Goal: Information Seeking & Learning: Understand process/instructions

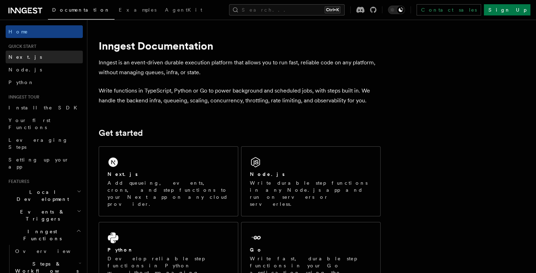
click at [27, 56] on link "Next.js" at bounding box center [44, 57] width 77 height 13
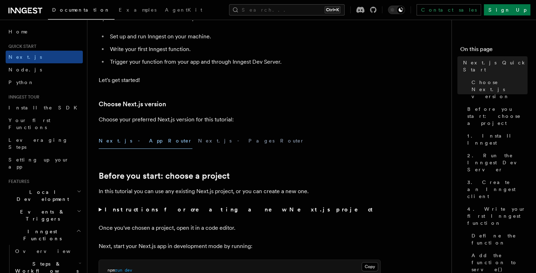
scroll to position [98, 0]
click at [198, 143] on button "Next.js - Pages Router" at bounding box center [251, 141] width 106 height 16
click at [128, 141] on button "Next.js - App Router" at bounding box center [146, 141] width 94 height 16
click at [198, 141] on button "Next.js - Pages Router" at bounding box center [251, 141] width 106 height 16
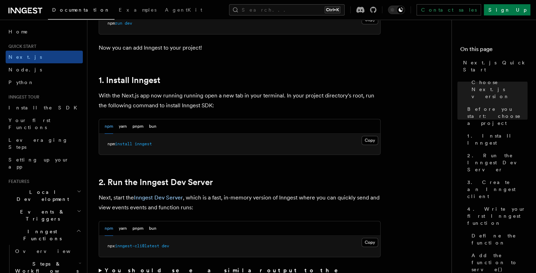
scroll to position [345, 0]
click at [153, 123] on button "bun" at bounding box center [152, 126] width 7 height 14
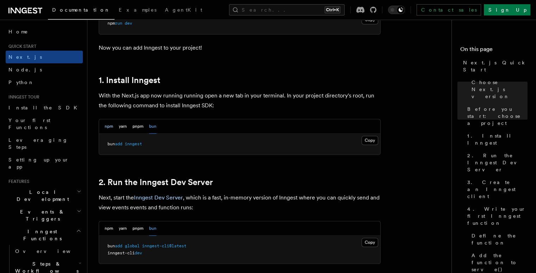
click at [111, 126] on button "npm" at bounding box center [109, 126] width 8 height 14
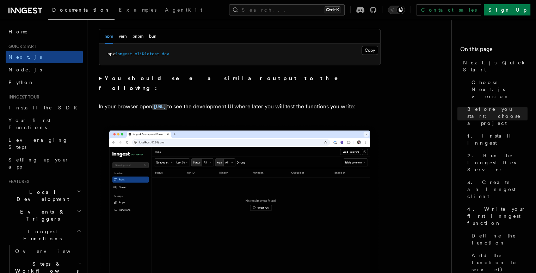
scroll to position [517, 0]
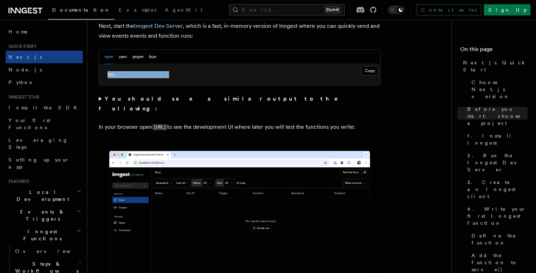
drag, startPoint x: 177, startPoint y: 71, endPoint x: 104, endPoint y: 76, distance: 74.2
click at [104, 76] on pre "npx inngest-cli@latest dev" at bounding box center [239, 74] width 281 height 21
copy span "npx inngest-cli@latest dev"
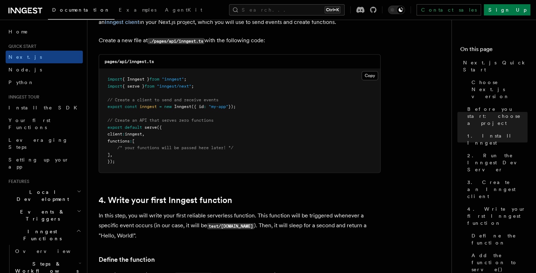
scroll to position [869, 0]
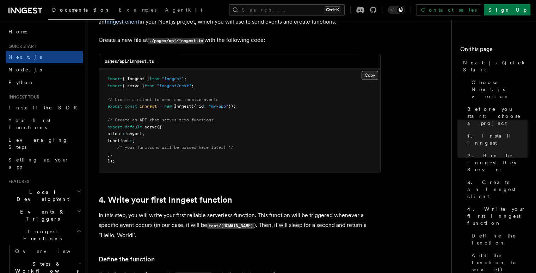
click at [370, 74] on button "Copy Copied" at bounding box center [369, 75] width 17 height 9
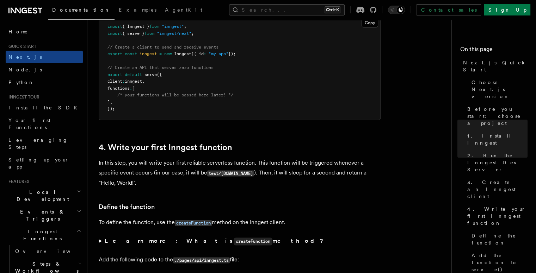
scroll to position [921, 0]
click at [364, 24] on button "Copy Copied" at bounding box center [369, 23] width 17 height 9
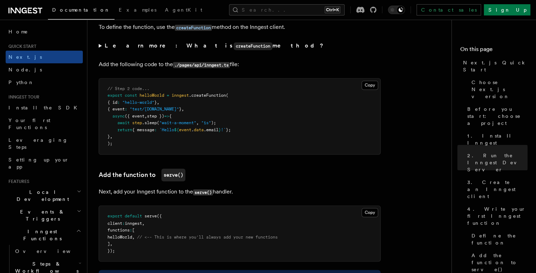
scroll to position [1111, 0]
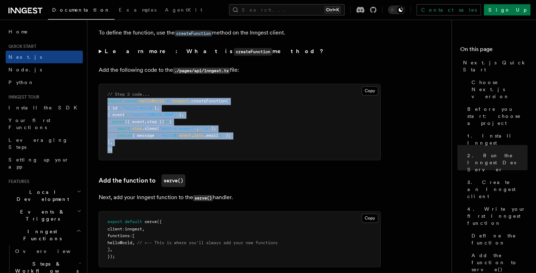
drag, startPoint x: 117, startPoint y: 153, endPoint x: 103, endPoint y: 102, distance: 53.0
click at [103, 102] on pre "// Step 2 code... export const helloWorld = inngest .createFunction ( { id : "h…" at bounding box center [239, 122] width 281 height 76
copy code "export const helloWorld = inngest .createFunction ( { id : "hello-world" } , { …"
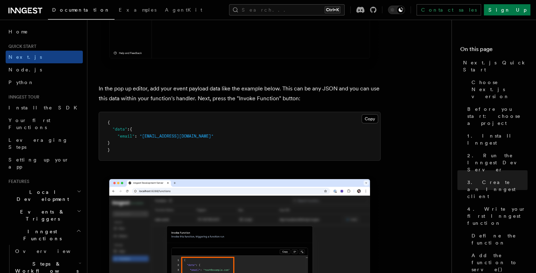
scroll to position [1896, 0]
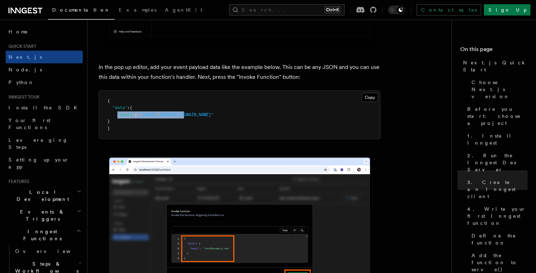
drag, startPoint x: 189, startPoint y: 117, endPoint x: 118, endPoint y: 116, distance: 71.5
click at [118, 116] on pre "{ "data" : { "email" : "[EMAIL_ADDRESS][DOMAIN_NAME]" } }" at bounding box center [239, 115] width 281 height 49
copy span ""email" : "[EMAIL_ADDRESS][DOMAIN_NAME]""
click at [190, 120] on pre "{ "data" : { "email" : "[EMAIL_ADDRESS][DOMAIN_NAME]" } }" at bounding box center [239, 115] width 281 height 49
drag, startPoint x: 111, startPoint y: 133, endPoint x: 103, endPoint y: 102, distance: 32.3
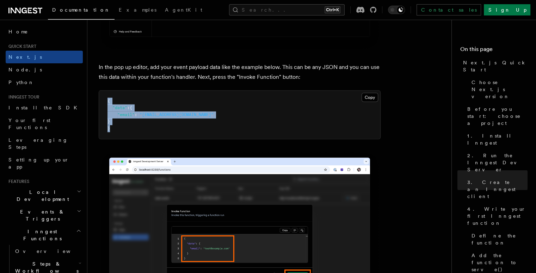
click at [103, 102] on pre "{ "data" : { "email" : "[EMAIL_ADDRESS][DOMAIN_NAME]" } }" at bounding box center [239, 115] width 281 height 49
copy code "{ "data" : { "email" : "[EMAIL_ADDRESS][DOMAIN_NAME]" } }"
